Goal: Information Seeking & Learning: Learn about a topic

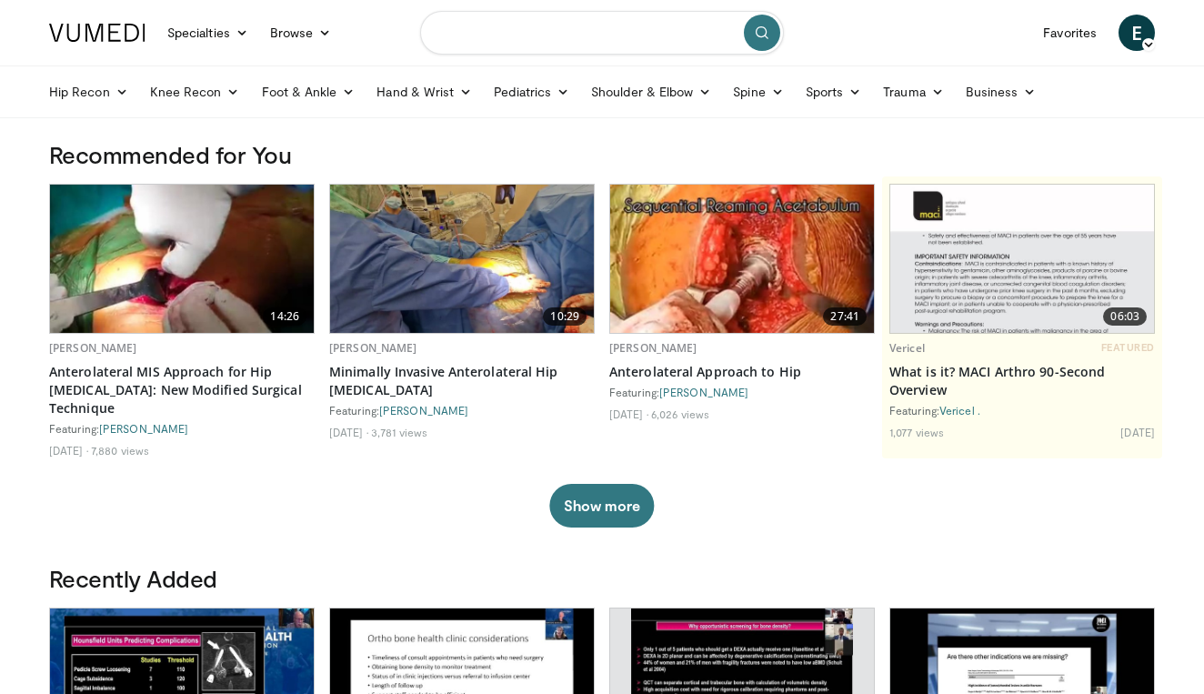
click at [544, 23] on input "Search topics, interventions" at bounding box center [602, 33] width 364 height 44
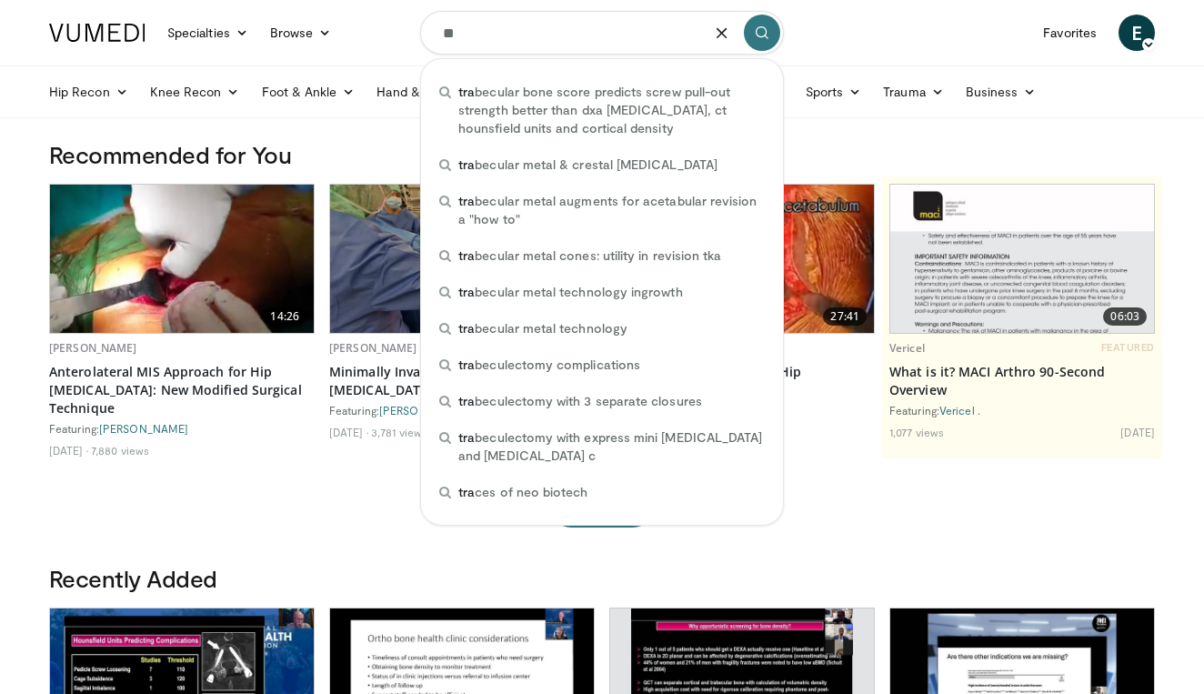
type input "*"
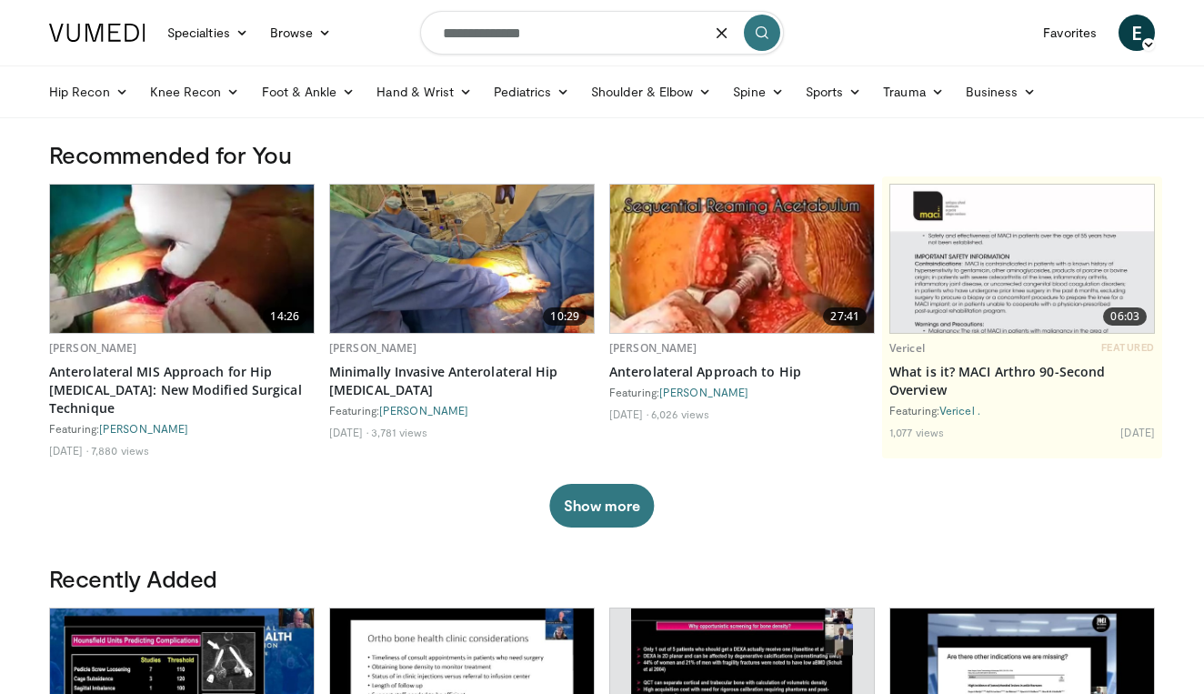
type input "**********"
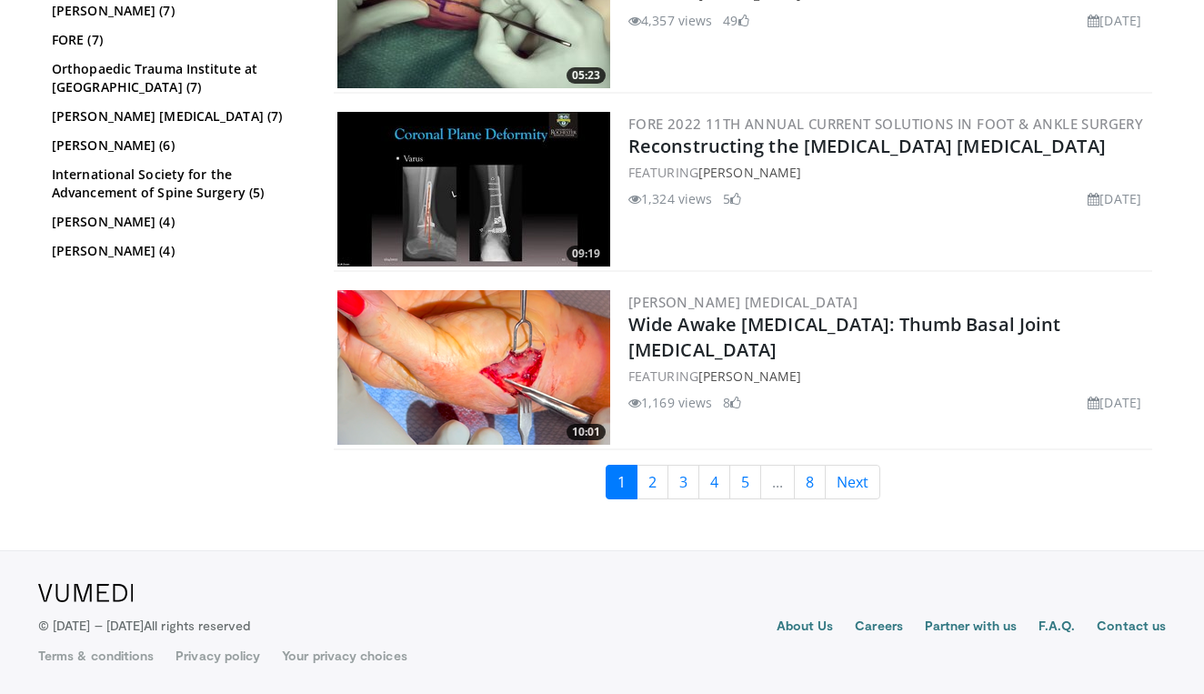
scroll to position [4551, 0]
click at [657, 494] on link "2" at bounding box center [653, 482] width 32 height 35
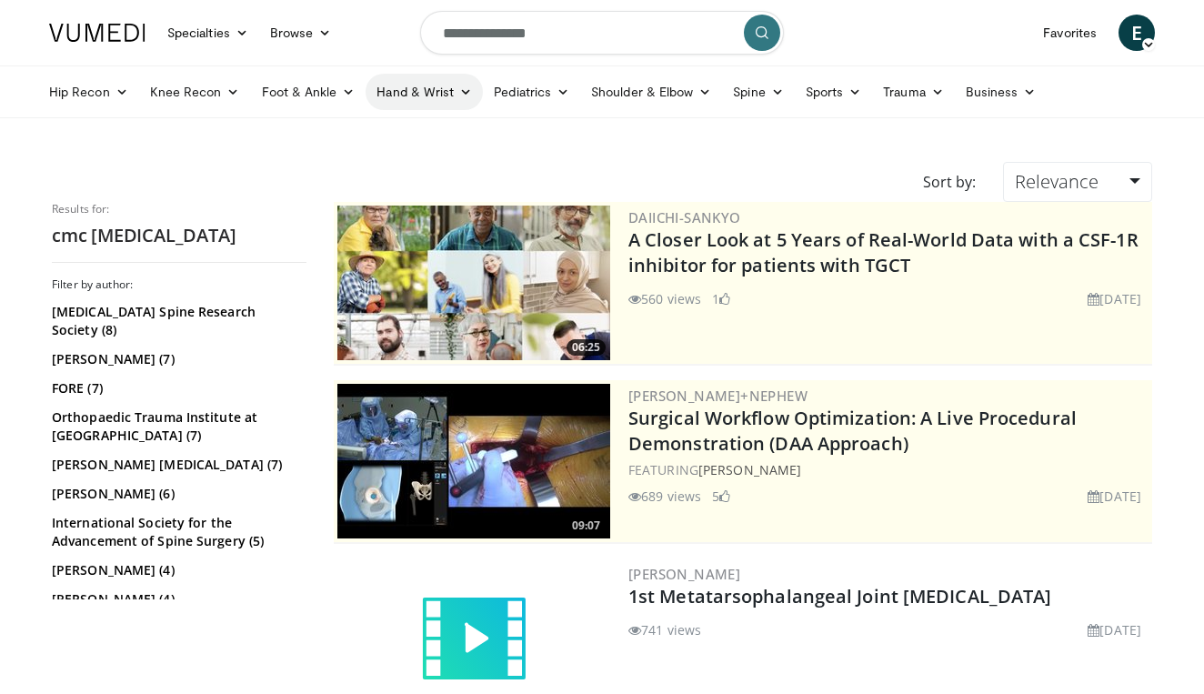
click at [411, 91] on link "Hand & Wrist" at bounding box center [424, 92] width 117 height 36
click at [406, 138] on link "Hand" at bounding box center [475, 134] width 216 height 29
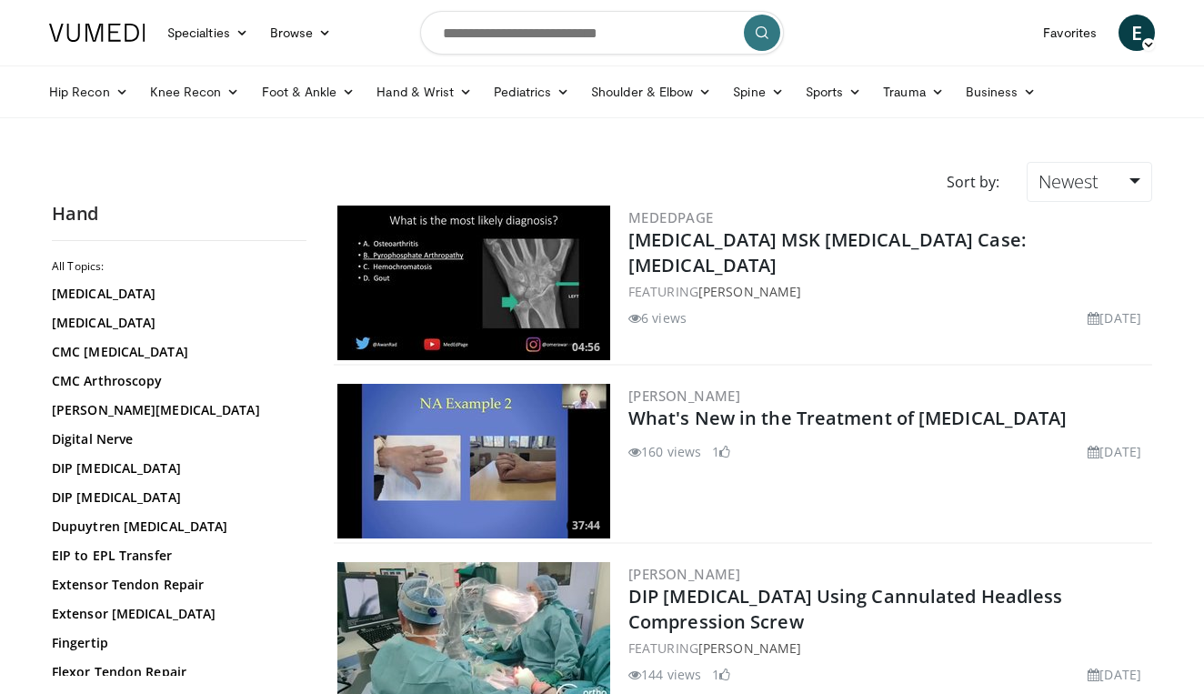
scroll to position [51, 0]
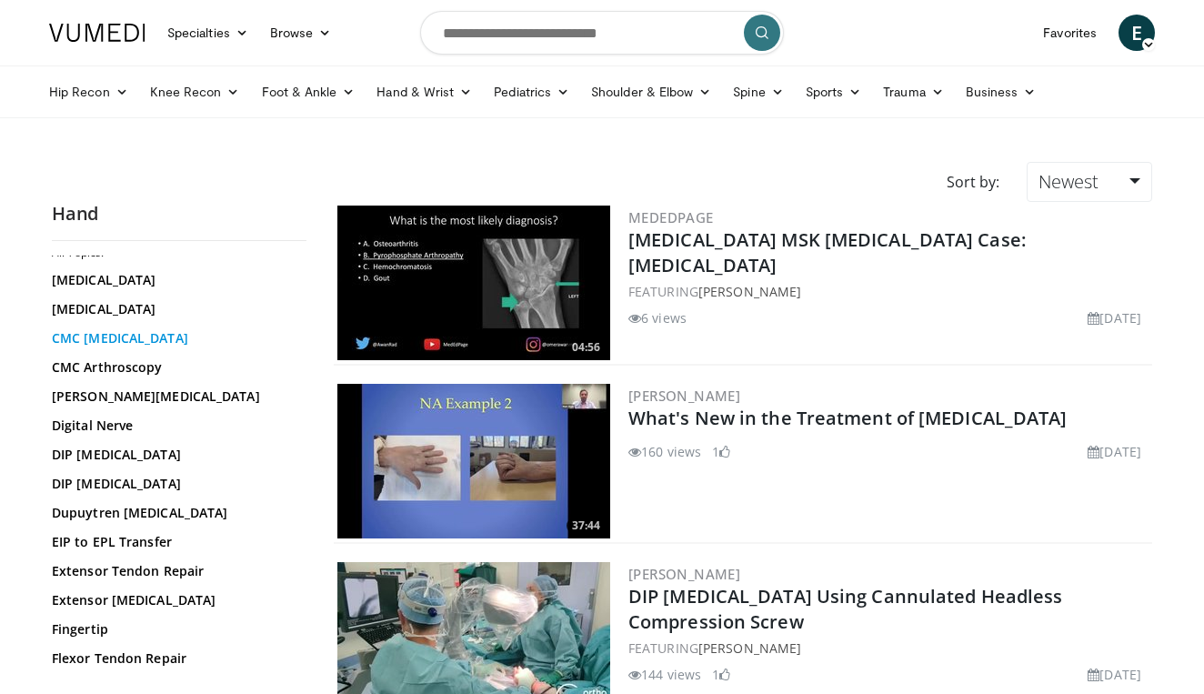
click at [112, 344] on link "CMC [MEDICAL_DATA]" at bounding box center [175, 338] width 246 height 18
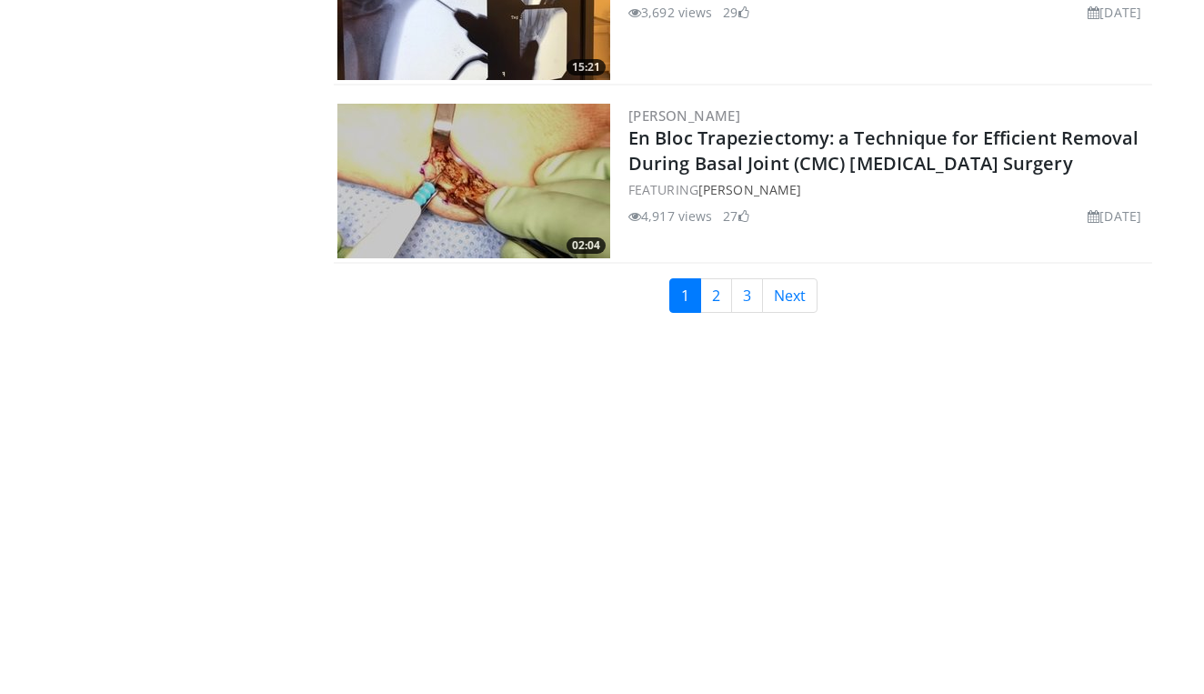
scroll to position [4387, 0]
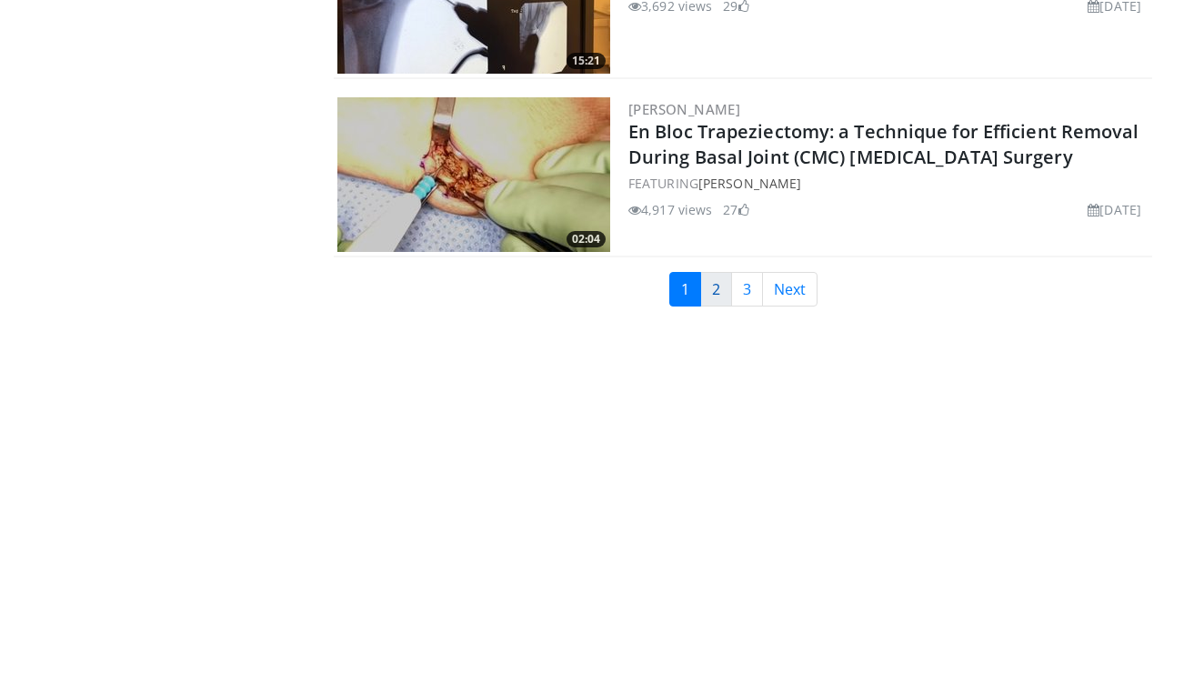
click at [720, 282] on link "2" at bounding box center [716, 289] width 32 height 35
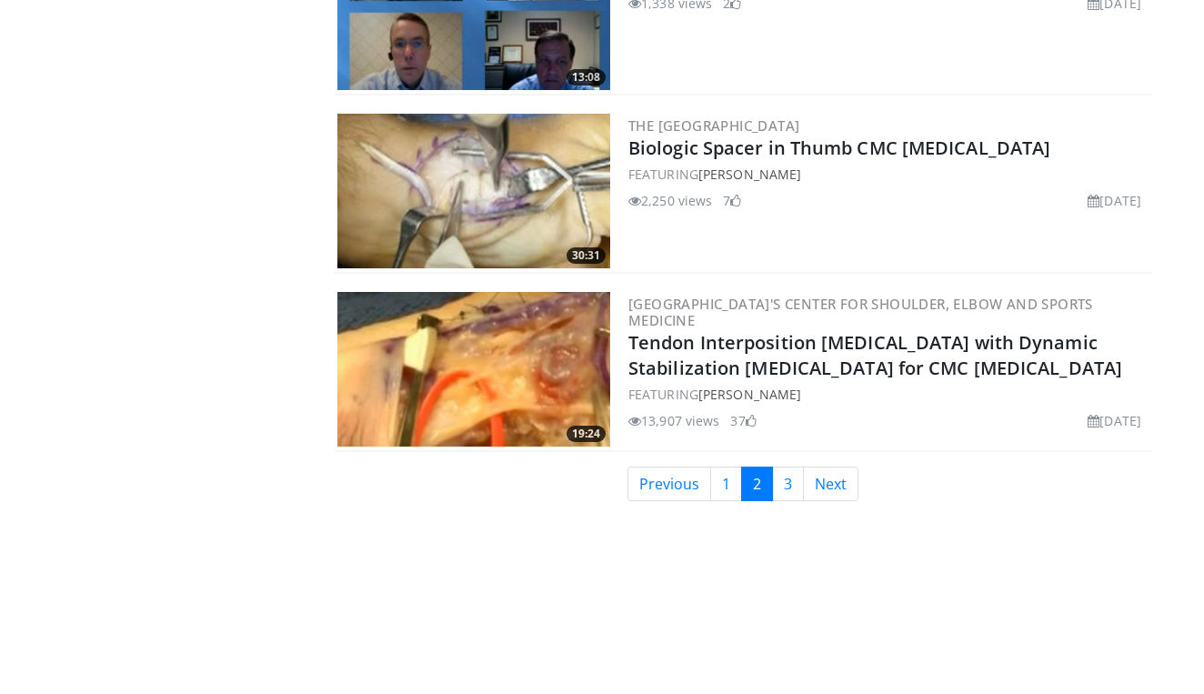
scroll to position [4192, 0]
click at [792, 491] on link "3" at bounding box center [788, 485] width 32 height 35
